Goal: Information Seeking & Learning: Learn about a topic

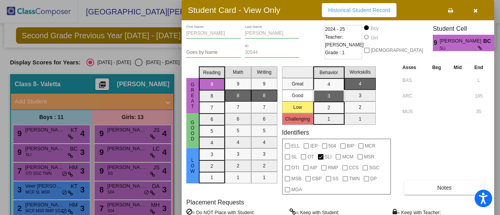
click at [477, 14] on button "button" at bounding box center [475, 10] width 25 height 14
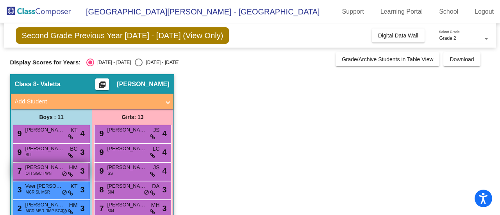
click at [49, 169] on span "[PERSON_NAME]" at bounding box center [44, 168] width 39 height 8
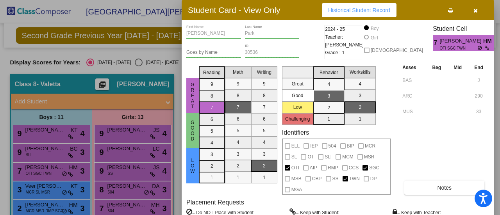
click at [165, 73] on div at bounding box center [250, 107] width 500 height 215
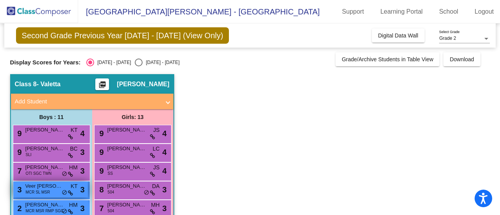
click at [46, 193] on span "MCR SL MSR" at bounding box center [38, 193] width 24 height 6
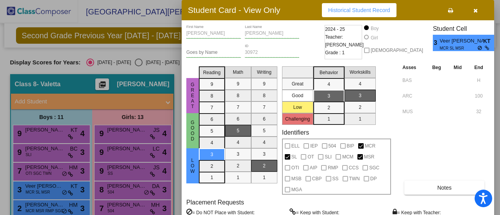
click at [84, 151] on div at bounding box center [250, 107] width 500 height 215
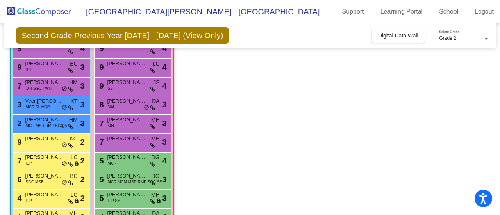
scroll to position [85, 0]
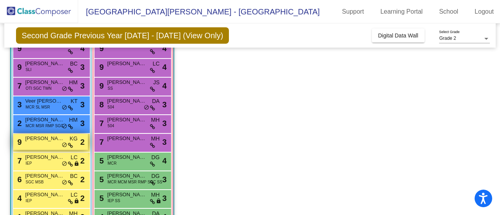
click at [27, 145] on div "9 [PERSON_NAME] KG lock do_not_disturb_alt 2" at bounding box center [50, 142] width 75 height 16
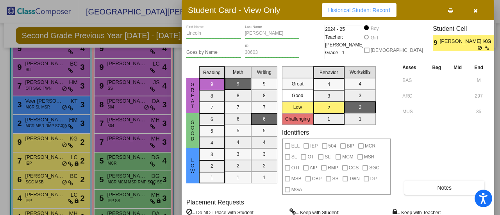
click at [472, 10] on button "button" at bounding box center [475, 10] width 25 height 14
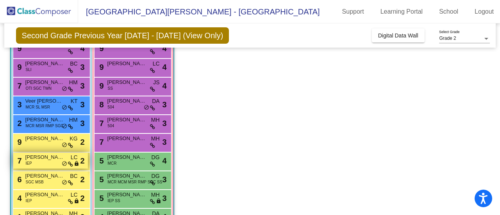
click at [34, 163] on div "7 [PERSON_NAME] IEP LC lock do_not_disturb_alt 2" at bounding box center [50, 161] width 75 height 16
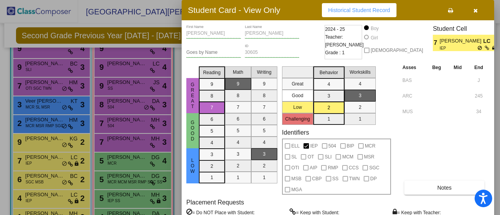
drag, startPoint x: 500, startPoint y: 128, endPoint x: 497, endPoint y: 155, distance: 27.5
click at [497, 155] on div at bounding box center [250, 107] width 500 height 215
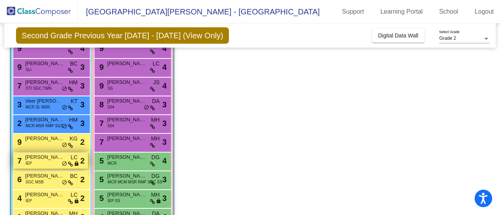
click at [39, 160] on span "[PERSON_NAME]" at bounding box center [44, 158] width 39 height 8
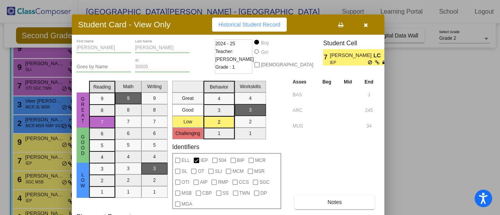
drag, startPoint x: 285, startPoint y: 9, endPoint x: 176, endPoint y: 24, distance: 110.8
click at [176, 24] on div "Student Card - View Only Historical Student Record" at bounding box center [228, 24] width 313 height 20
click at [364, 26] on icon "button" at bounding box center [366, 24] width 4 height 5
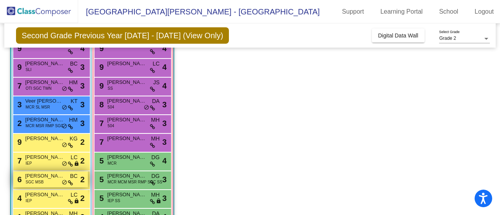
click at [38, 177] on span "[PERSON_NAME]" at bounding box center [44, 176] width 39 height 8
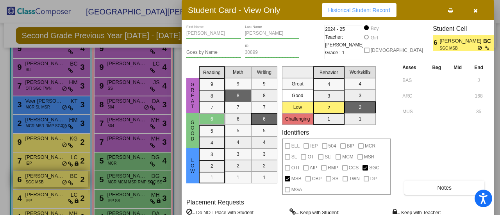
click at [38, 177] on div at bounding box center [250, 107] width 500 height 215
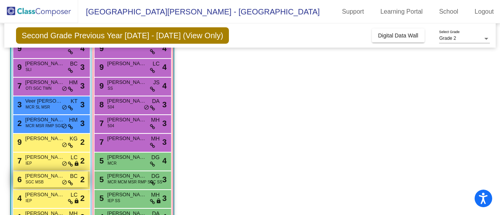
click at [26, 181] on span "SGC MSB" at bounding box center [35, 182] width 18 height 6
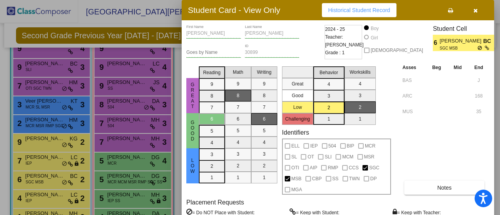
click at [474, 11] on icon "button" at bounding box center [476, 10] width 4 height 5
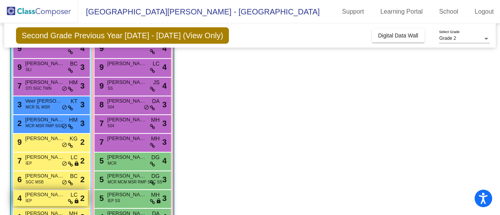
click at [34, 199] on div "4 [PERSON_NAME] IEP LC lock do_not_disturb_alt 2" at bounding box center [50, 198] width 75 height 16
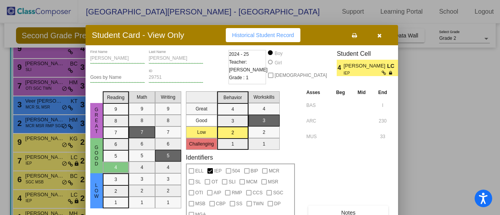
drag, startPoint x: 411, startPoint y: 10, endPoint x: 315, endPoint y: 35, distance: 99.4
click at [315, 35] on div "Student Card - View Only Historical Student Record" at bounding box center [242, 35] width 313 height 20
click at [375, 32] on button "button" at bounding box center [379, 35] width 25 height 14
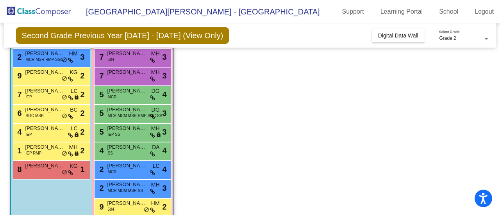
scroll to position [166, 0]
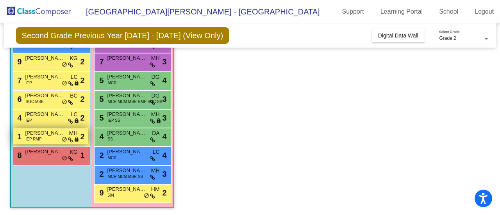
click at [43, 138] on div "1 [PERSON_NAME] IEP RMP MH lock do_not_disturb_alt 2" at bounding box center [50, 137] width 75 height 16
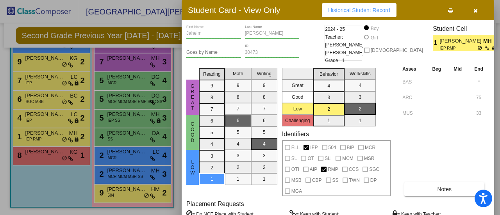
click at [113, 186] on div at bounding box center [250, 107] width 500 height 215
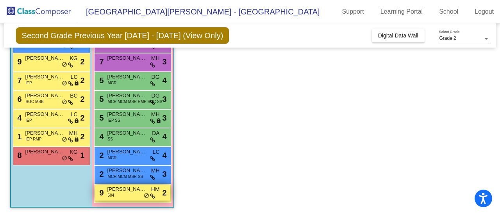
click at [111, 190] on span "[PERSON_NAME]" at bounding box center [127, 190] width 39 height 8
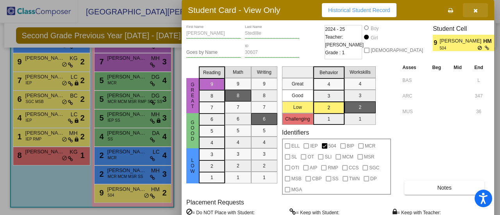
click at [475, 11] on icon "button" at bounding box center [476, 10] width 4 height 5
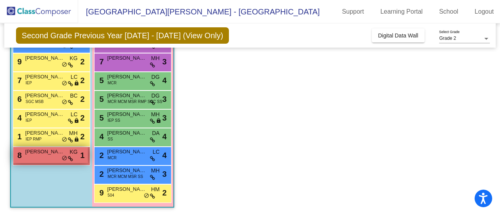
click at [45, 158] on div "8 [PERSON_NAME] KG lock do_not_disturb_alt 1" at bounding box center [50, 155] width 75 height 16
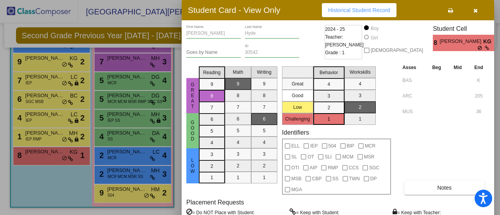
click at [40, 168] on div at bounding box center [250, 107] width 500 height 215
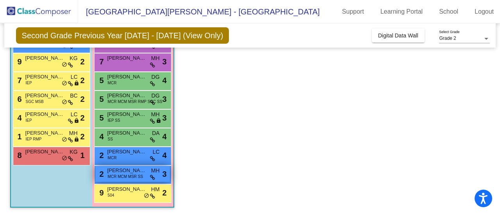
click at [117, 175] on span "MCR MCM MSR SS" at bounding box center [126, 177] width 36 height 6
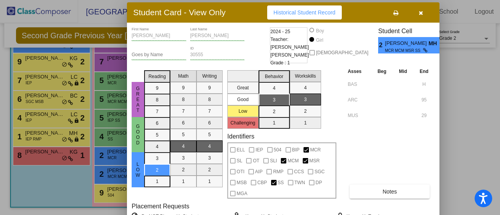
drag, startPoint x: 411, startPoint y: 9, endPoint x: 357, endPoint y: 12, distance: 54.8
click at [357, 12] on div "Student Card - View Only Historical Student Record" at bounding box center [283, 12] width 313 height 20
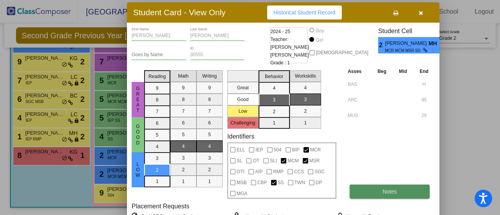
click at [351, 192] on button "Notes" at bounding box center [390, 192] width 80 height 14
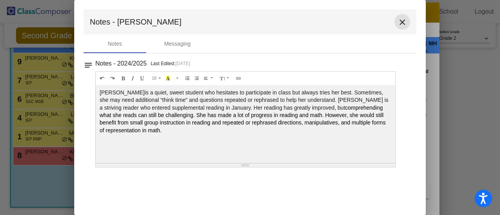
click at [405, 20] on mat-icon "close" at bounding box center [402, 22] width 9 height 9
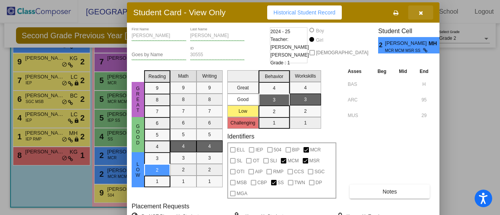
click at [422, 13] on icon "button" at bounding box center [421, 12] width 4 height 5
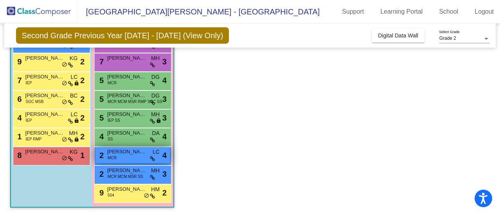
click at [115, 151] on span "[PERSON_NAME]" at bounding box center [127, 152] width 39 height 8
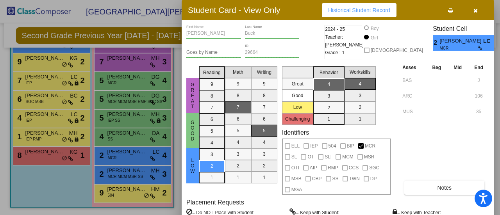
click at [65, 158] on div at bounding box center [250, 107] width 500 height 215
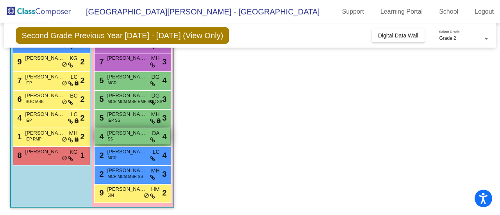
click at [120, 141] on div "4 [PERSON_NAME] SS DA lock do_not_disturb_alt 4" at bounding box center [132, 137] width 75 height 16
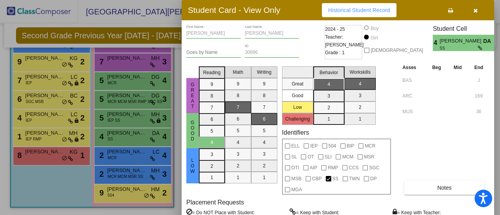
click at [66, 179] on div at bounding box center [250, 107] width 500 height 215
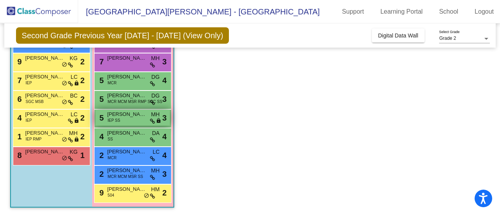
click at [131, 113] on span "[PERSON_NAME] Pleat" at bounding box center [127, 115] width 39 height 8
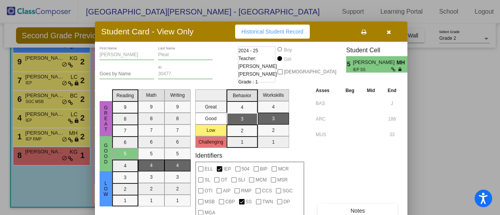
drag, startPoint x: 306, startPoint y: 8, endPoint x: 222, endPoint y: 35, distance: 88.3
click at [222, 35] on div "Student Card - View Only Historical Student Record" at bounding box center [251, 32] width 313 height 20
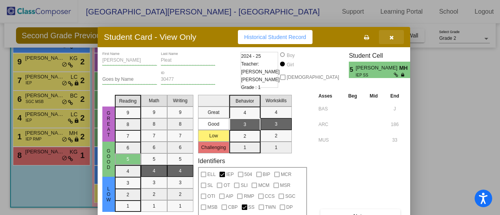
click at [392, 33] on button "button" at bounding box center [391, 37] width 25 height 14
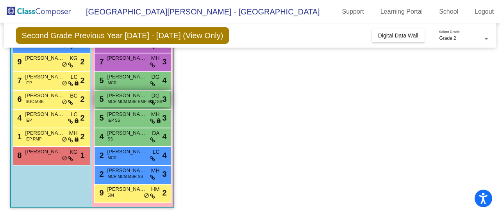
click at [115, 102] on span "MCR MCM MSR RMP SGC SS" at bounding box center [135, 102] width 55 height 6
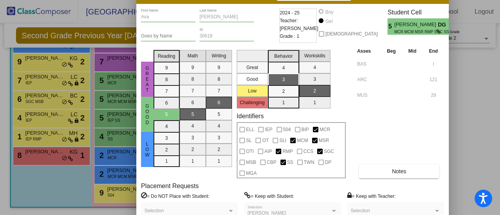
drag, startPoint x: 277, startPoint y: 0, endPoint x: 232, endPoint y: -16, distance: 48.2
click at [232, 0] on html "Accessibility Screen-Reader Guide, Feedback, and Issue Reporting | New window […" at bounding box center [250, 107] width 500 height 215
click at [50, 48] on div at bounding box center [250, 107] width 500 height 215
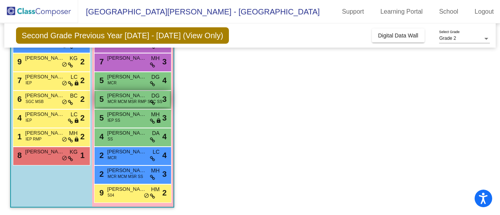
click at [133, 91] on div "5 [PERSON_NAME] MCR MCM MSR RMP SGC SS DG lock do_not_disturb_alt 3" at bounding box center [132, 99] width 75 height 16
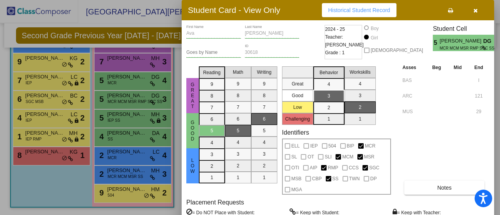
click at [96, 67] on div at bounding box center [250, 107] width 500 height 215
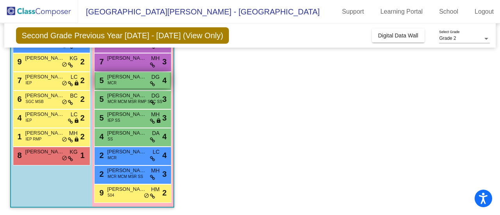
click at [116, 82] on div "5 [PERSON_NAME] MCR DG lock do_not_disturb_alt 4" at bounding box center [132, 80] width 75 height 16
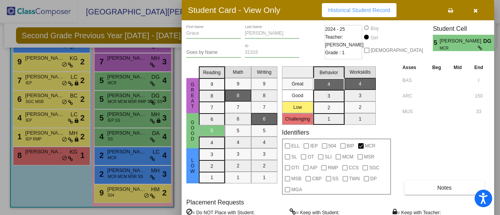
drag, startPoint x: 295, startPoint y: 22, endPoint x: 190, endPoint y: -38, distance: 120.2
click at [190, 0] on html "Accessibility Screen-Reader Guide, Feedback, and Issue Reporting | New window […" at bounding box center [250, 107] width 500 height 215
click at [138, 112] on div at bounding box center [250, 107] width 500 height 215
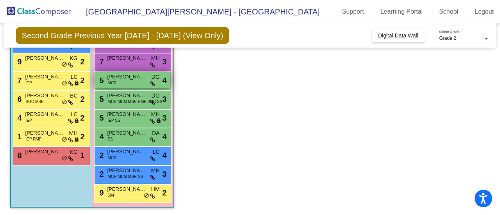
click at [118, 76] on span "[PERSON_NAME]" at bounding box center [127, 77] width 39 height 8
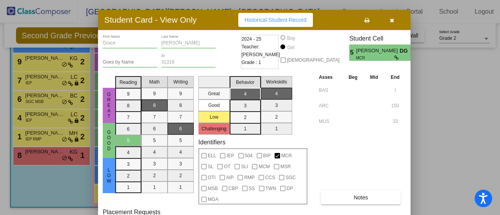
drag, startPoint x: 281, startPoint y: 10, endPoint x: 197, endPoint y: 20, distance: 84.2
click at [197, 20] on div "Student Card - View Only Historical Student Record" at bounding box center [254, 20] width 313 height 20
click at [389, 25] on button "button" at bounding box center [392, 20] width 25 height 14
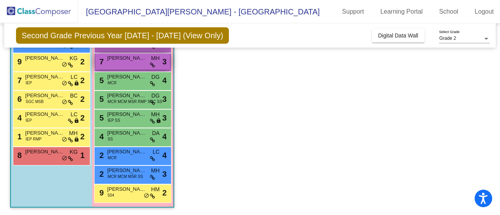
click at [116, 57] on span "[PERSON_NAME] [PERSON_NAME]" at bounding box center [127, 58] width 39 height 8
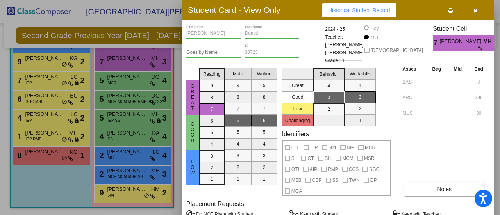
click at [66, 84] on div at bounding box center [250, 107] width 500 height 215
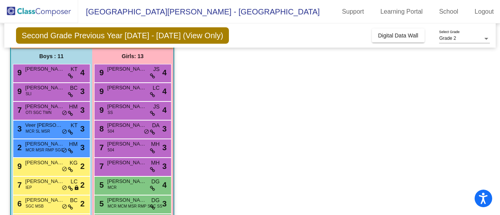
scroll to position [58, 0]
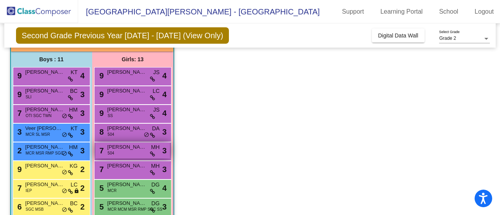
click at [126, 157] on div "7 [PERSON_NAME] 504 MH lock do_not_disturb_alt 3" at bounding box center [132, 151] width 75 height 16
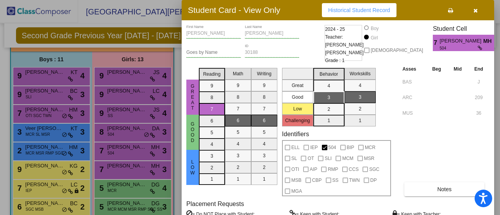
click at [110, 137] on div at bounding box center [250, 107] width 500 height 215
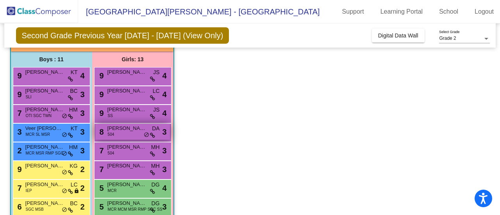
click at [120, 135] on div "8 [PERSON_NAME] 504 DA lock do_not_disturb_alt 3" at bounding box center [132, 132] width 75 height 16
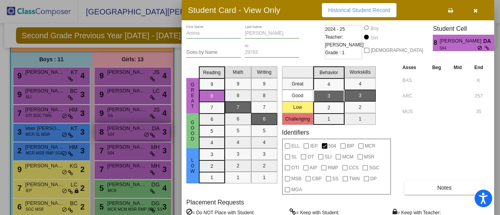
click at [120, 135] on div at bounding box center [250, 107] width 500 height 215
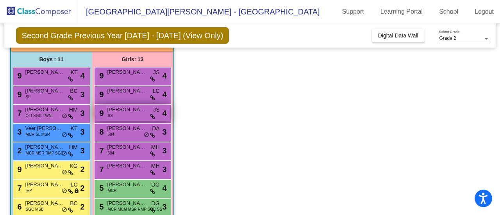
click at [117, 113] on span "[PERSON_NAME]" at bounding box center [127, 110] width 39 height 8
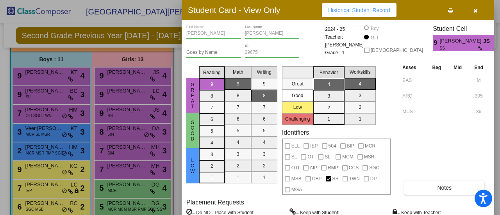
click at [117, 100] on div at bounding box center [250, 107] width 500 height 215
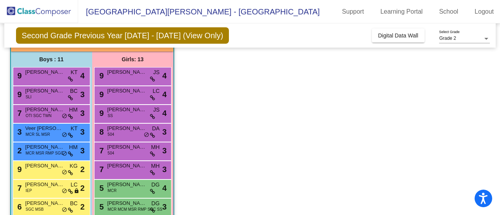
click at [117, 100] on div "9 [PERSON_NAME] LC lock do_not_disturb_alt 4" at bounding box center [132, 94] width 75 height 16
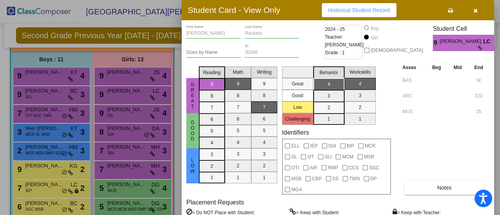
click at [117, 100] on div at bounding box center [250, 107] width 500 height 215
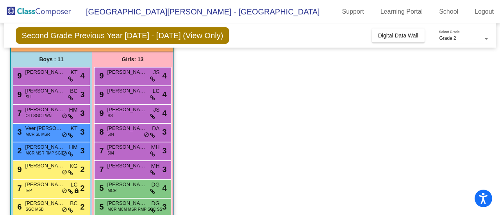
click at [117, 100] on div "9 [PERSON_NAME] LC lock do_not_disturb_alt 4" at bounding box center [132, 94] width 75 height 16
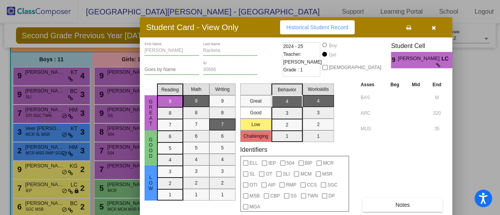
drag, startPoint x: 278, startPoint y: 14, endPoint x: 238, endPoint y: 32, distance: 43.9
click at [238, 32] on h3 "Student Card - View Only" at bounding box center [192, 27] width 93 height 10
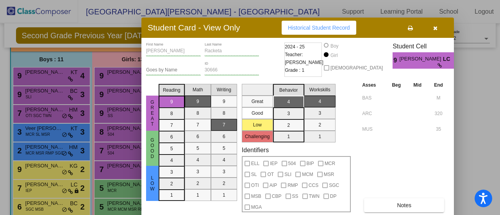
click at [83, 77] on div at bounding box center [250, 107] width 500 height 215
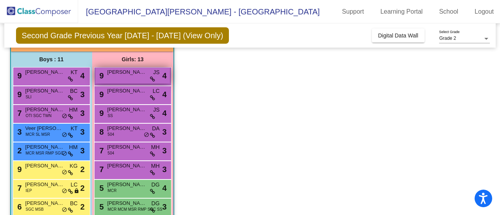
click at [136, 73] on span "[PERSON_NAME]" at bounding box center [127, 72] width 39 height 8
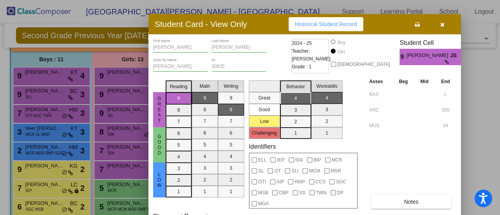
drag, startPoint x: 300, startPoint y: 2, endPoint x: 267, endPoint y: 16, distance: 36.1
click at [267, 16] on div "Student Card - View Only Historical Student Record" at bounding box center [305, 24] width 313 height 20
click at [96, 93] on div at bounding box center [250, 107] width 500 height 215
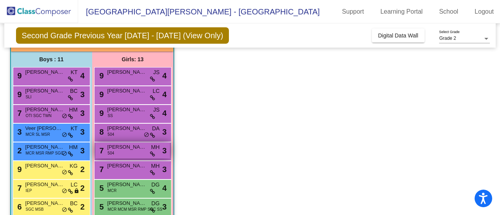
click at [119, 148] on span "[PERSON_NAME]" at bounding box center [127, 147] width 39 height 8
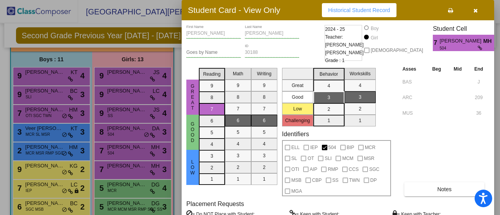
click at [61, 130] on div at bounding box center [250, 107] width 500 height 215
